Goal: Task Accomplishment & Management: Use online tool/utility

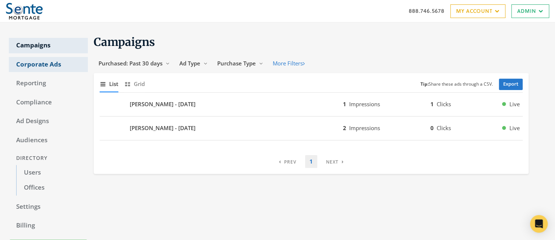
click at [65, 64] on link "Corporate Ads" at bounding box center [48, 64] width 79 height 15
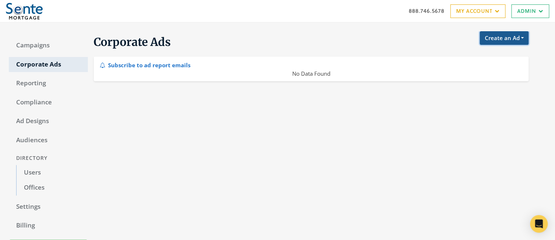
click at [503, 38] on button "Create an Ad" at bounding box center [504, 38] width 49 height 14
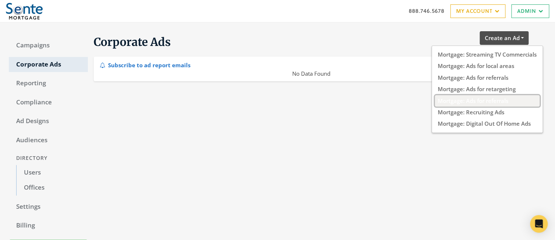
click at [491, 103] on button "Mortgage: Ads for referrals" at bounding box center [487, 100] width 105 height 11
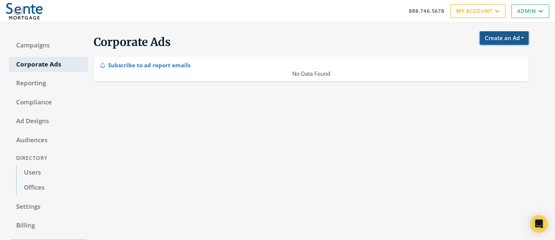
click at [507, 38] on button "Create an Ad" at bounding box center [504, 38] width 49 height 14
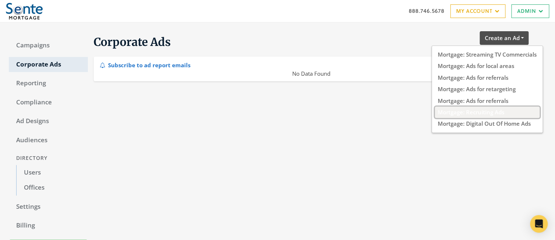
click at [484, 115] on button "Mortgage: Recruiting Ads" at bounding box center [487, 112] width 105 height 11
click at [480, 112] on button "Mortgage: Recruiting Ads" at bounding box center [487, 112] width 105 height 11
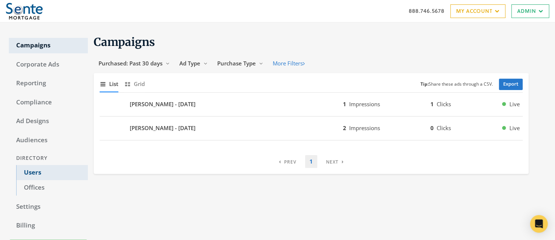
click at [30, 172] on link "Users" at bounding box center [52, 172] width 72 height 15
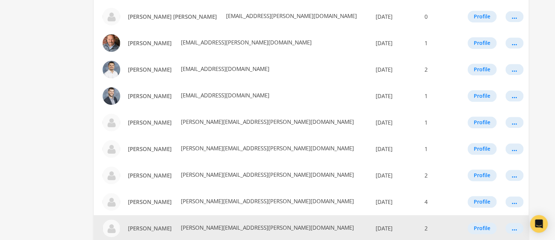
scroll to position [453, 0]
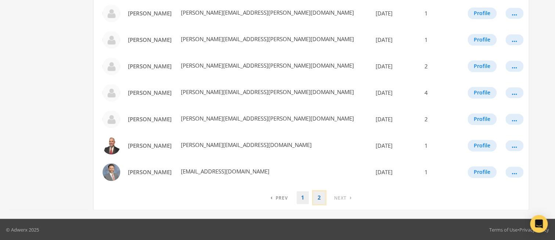
click at [319, 196] on link "2" at bounding box center [319, 197] width 12 height 13
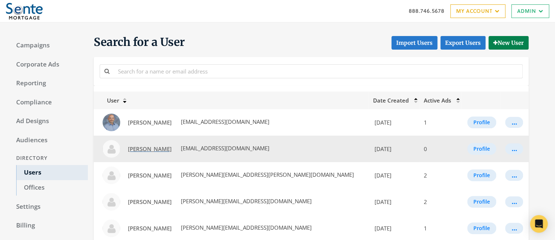
click at [141, 150] on span "Jenna Scherer" at bounding box center [150, 148] width 44 height 7
